Goal: Check status: Check status

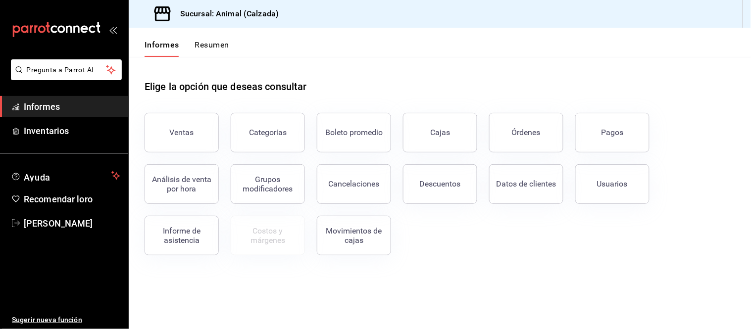
click at [610, 134] on font "Pagos" at bounding box center [612, 132] width 22 height 9
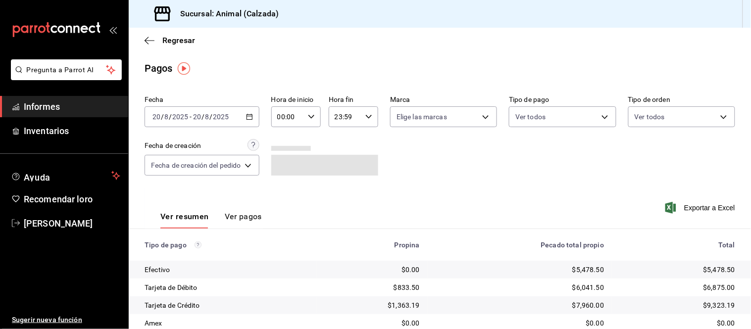
click at [314, 115] on icon "button" at bounding box center [311, 116] width 7 height 7
click at [284, 142] on button "05" at bounding box center [285, 151] width 20 height 20
type input "05:00"
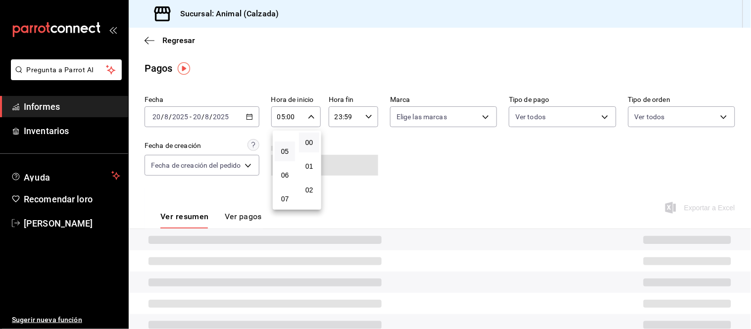
click at [412, 141] on div at bounding box center [375, 164] width 751 height 329
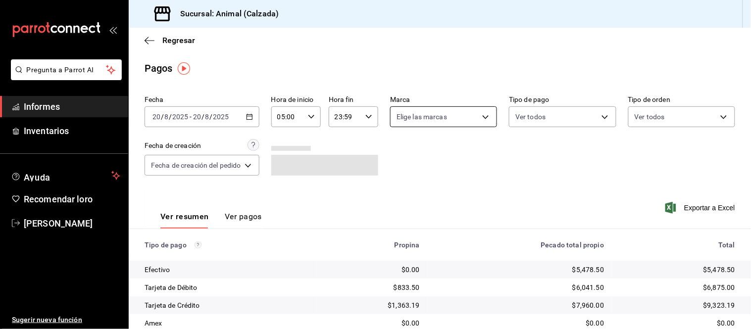
click at [417, 117] on body "Pregunta a Parrot AI Informes Inventarios Ayuda Recomendar loro [PERSON_NAME] S…" at bounding box center [375, 164] width 751 height 329
click at [432, 155] on font "Ver todos" at bounding box center [432, 155] width 30 height 8
type input "e26472f3-9262-489d-bcba-4c6b034529c7"
checkbox input "true"
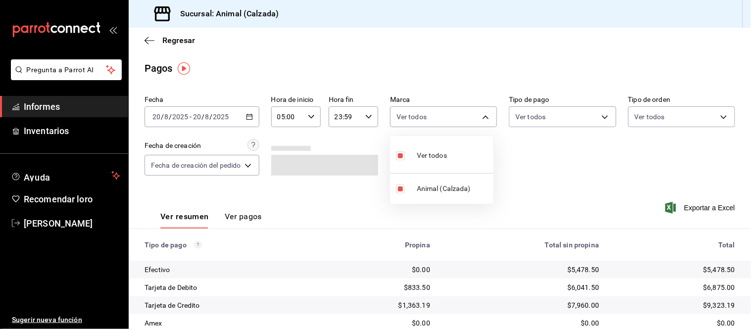
click at [552, 168] on div at bounding box center [375, 164] width 751 height 329
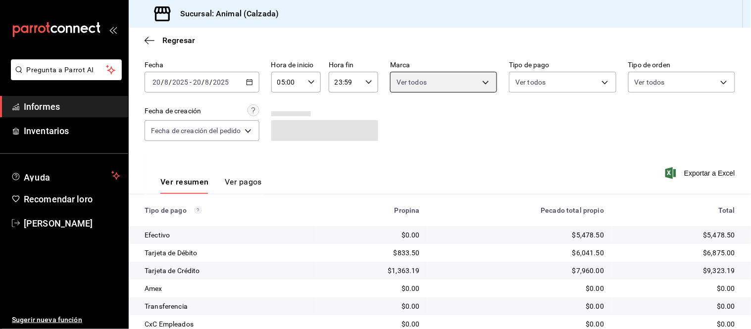
scroll to position [108, 0]
